Goal: Task Accomplishment & Management: Manage account settings

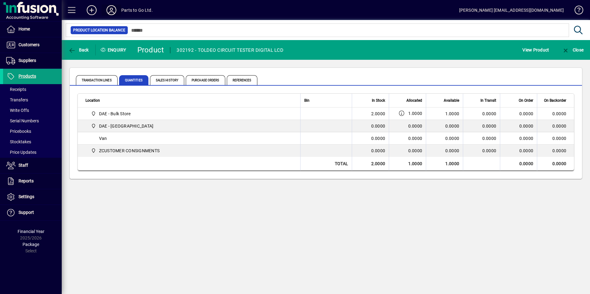
click at [112, 4] on span at bounding box center [112, 10] width 20 height 15
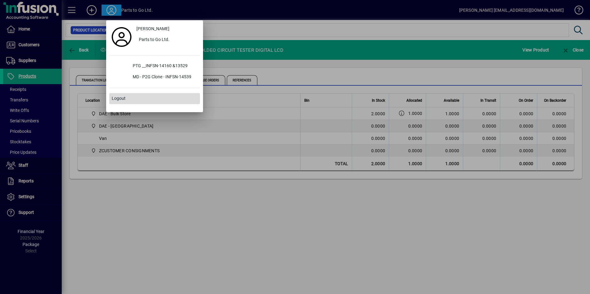
click at [126, 100] on button "Logout" at bounding box center [154, 98] width 91 height 11
